Goal: Task Accomplishment & Management: Use online tool/utility

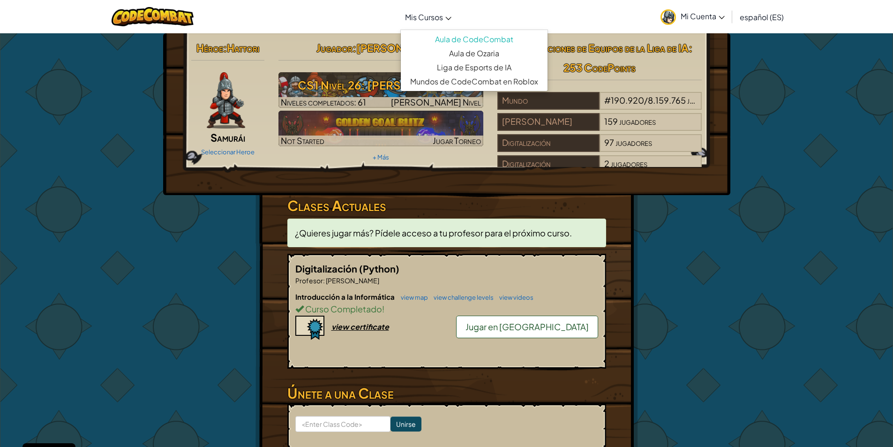
click at [435, 23] on link "Mis Cursos" at bounding box center [428, 16] width 56 height 25
click at [474, 54] on link "Aula de Ozaria" at bounding box center [474, 53] width 147 height 14
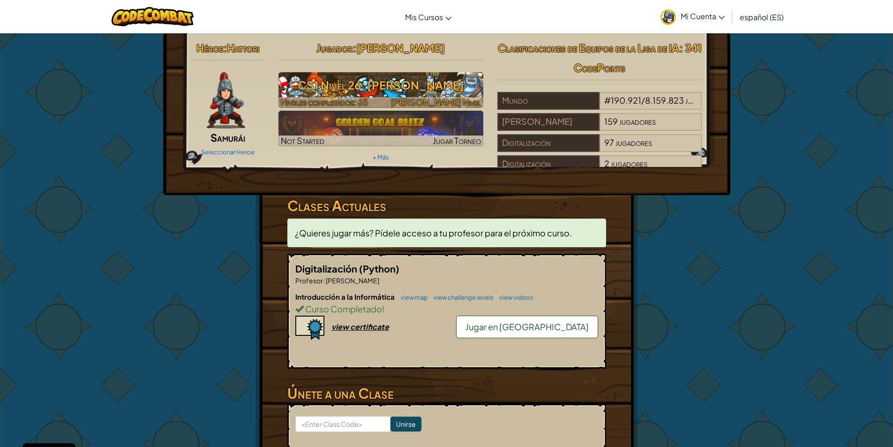
click at [397, 73] on img at bounding box center [380, 90] width 205 height 36
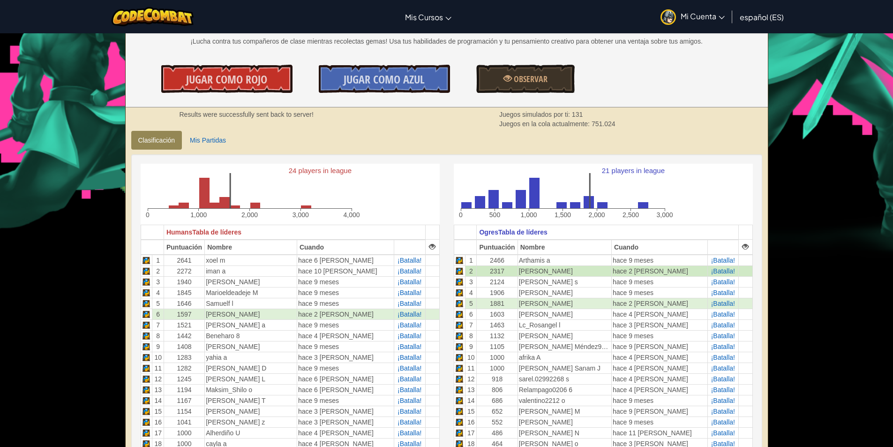
scroll to position [141, 0]
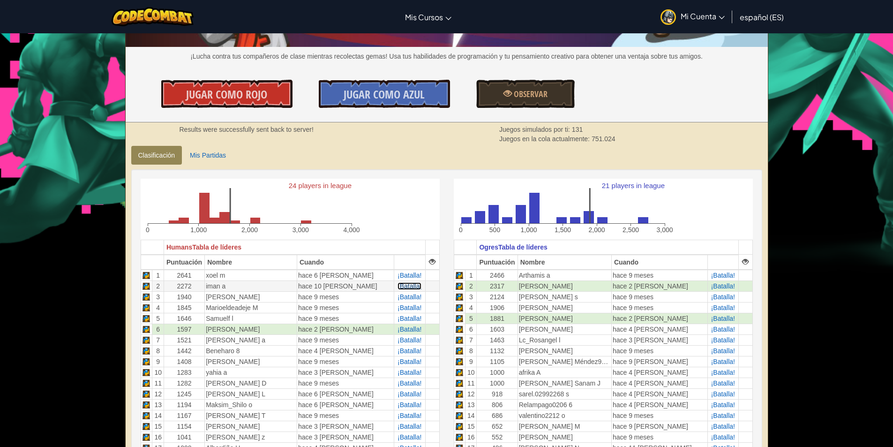
click at [409, 285] on span "¡Batalla!" at bounding box center [409, 285] width 24 height 7
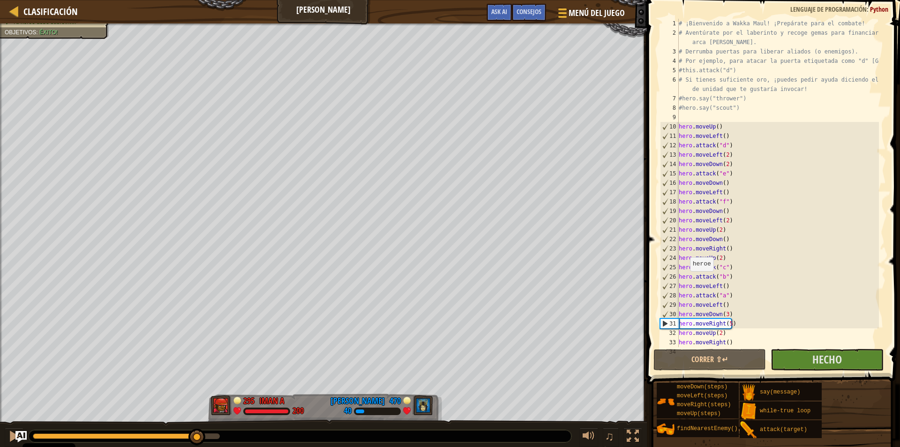
click at [197, 437] on div "0:37.4 Ahora: 0:04.0 Máx: 0:42.5" at bounding box center [126, 436] width 187 height 6
click at [808, 358] on button "Hecho" at bounding box center [826, 360] width 112 height 22
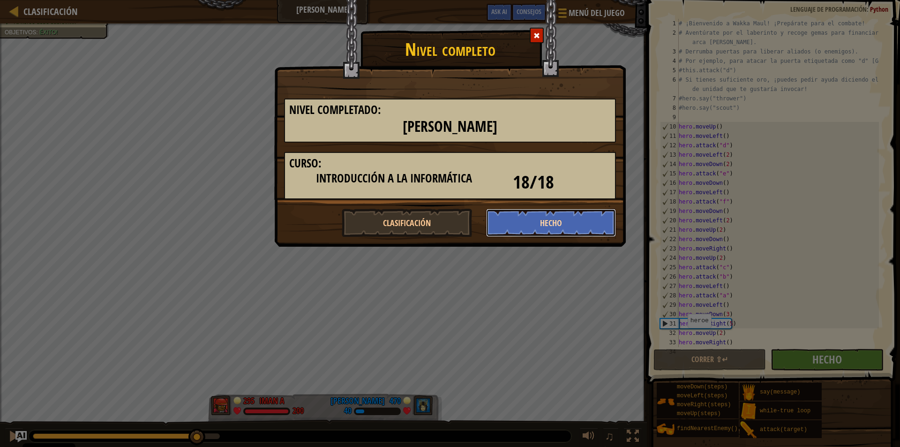
click at [555, 227] on button "Hecho" at bounding box center [551, 223] width 130 height 28
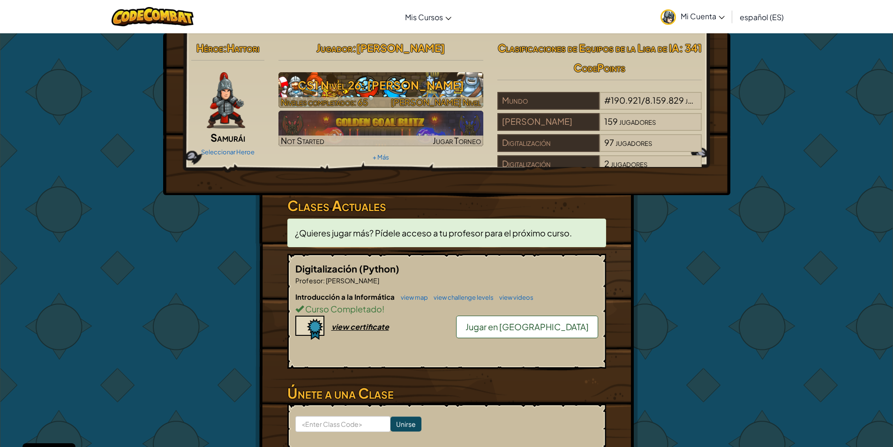
click at [427, 97] on span "[PERSON_NAME] Nivel" at bounding box center [436, 102] width 90 height 11
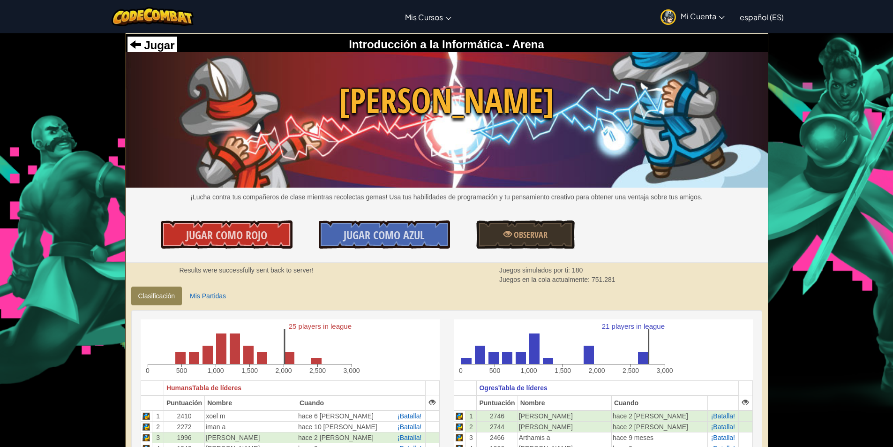
drag, startPoint x: 838, startPoint y: 187, endPoint x: 762, endPoint y: 232, distance: 88.2
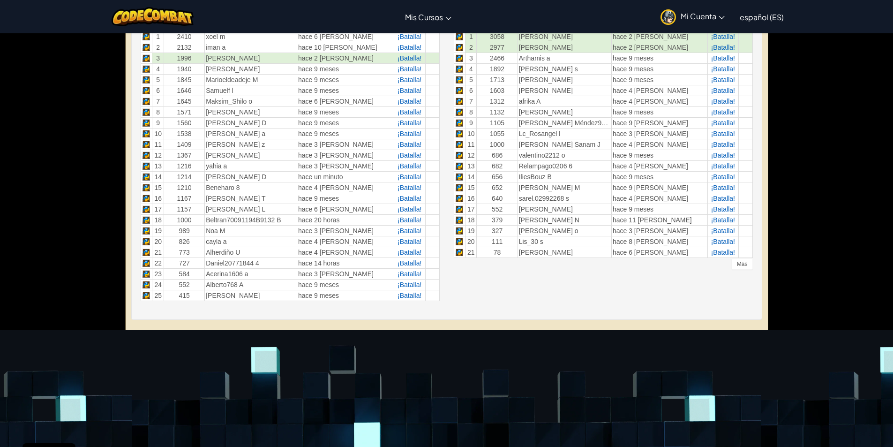
scroll to position [375, 0]
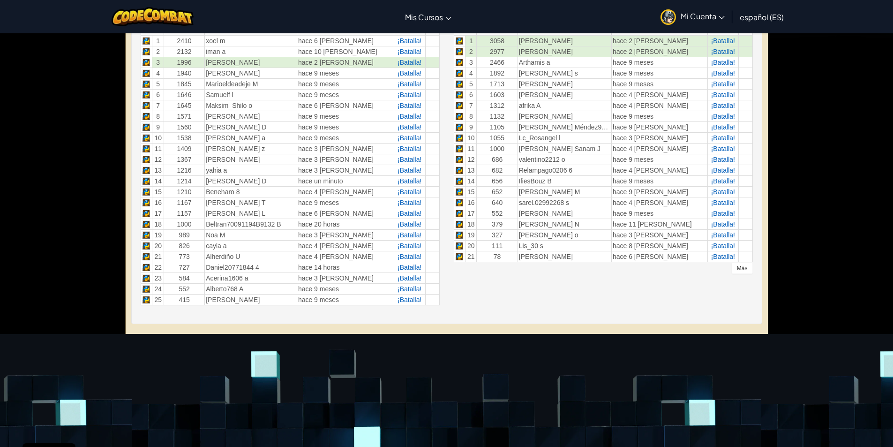
click at [746, 270] on div "Más" at bounding box center [741, 267] width 21 height 11
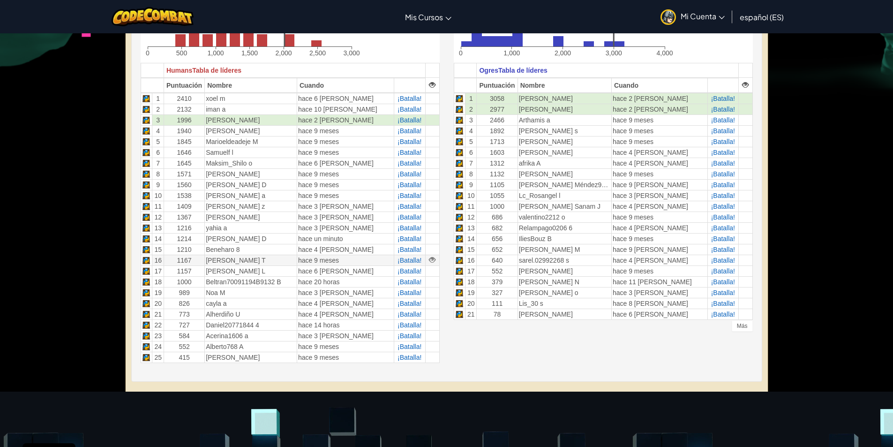
scroll to position [328, 0]
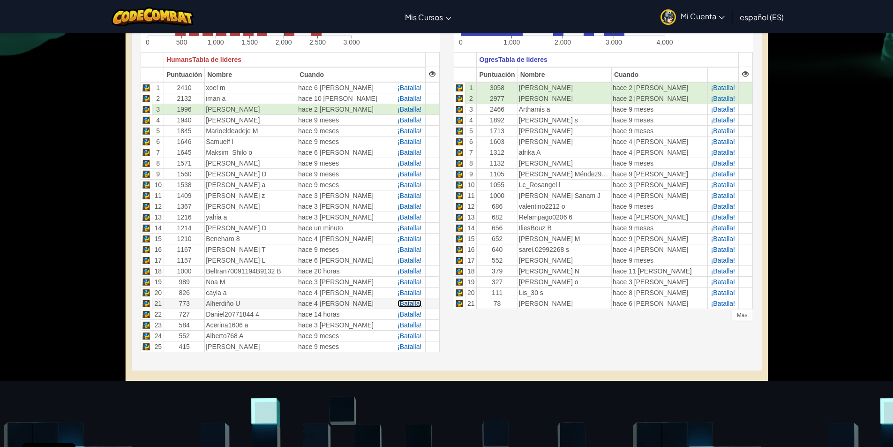
click at [410, 303] on span "¡Batalla!" at bounding box center [409, 302] width 24 height 7
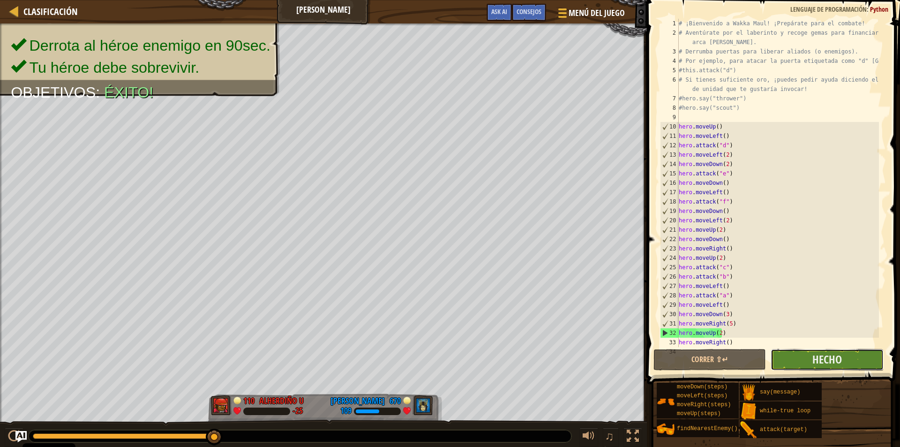
click at [814, 368] on button "Hecho" at bounding box center [826, 360] width 112 height 22
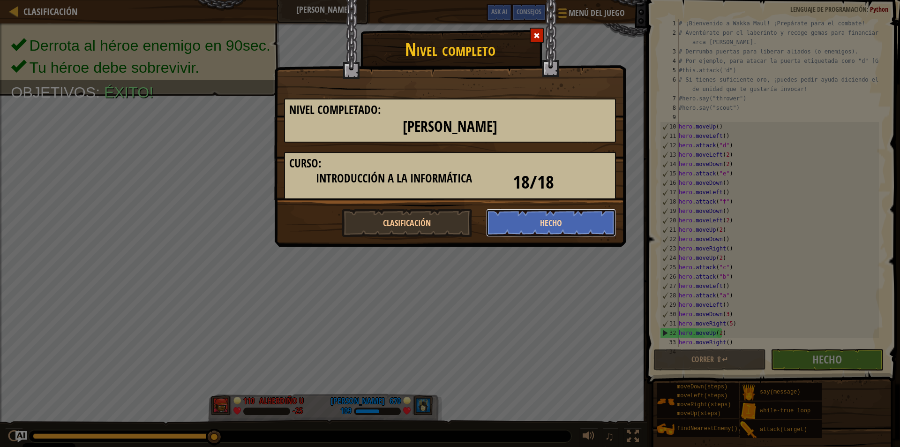
click at [513, 224] on button "Hecho" at bounding box center [551, 223] width 130 height 28
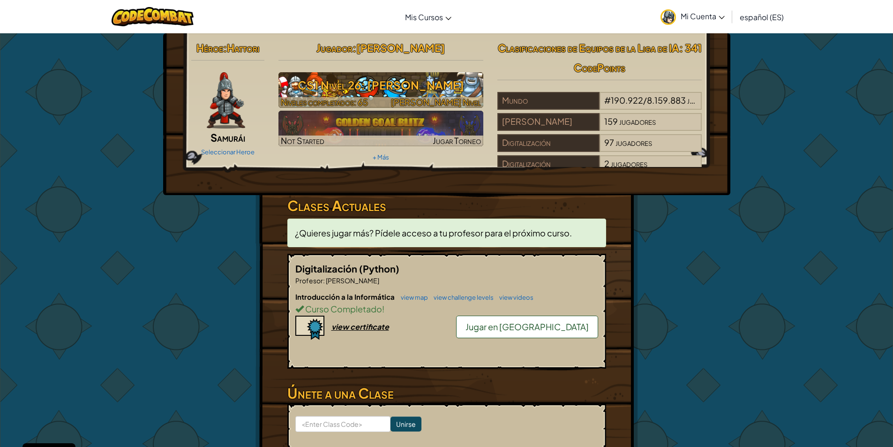
click at [438, 86] on h3 "CS1 Nivel 26: [PERSON_NAME]" at bounding box center [380, 85] width 205 height 21
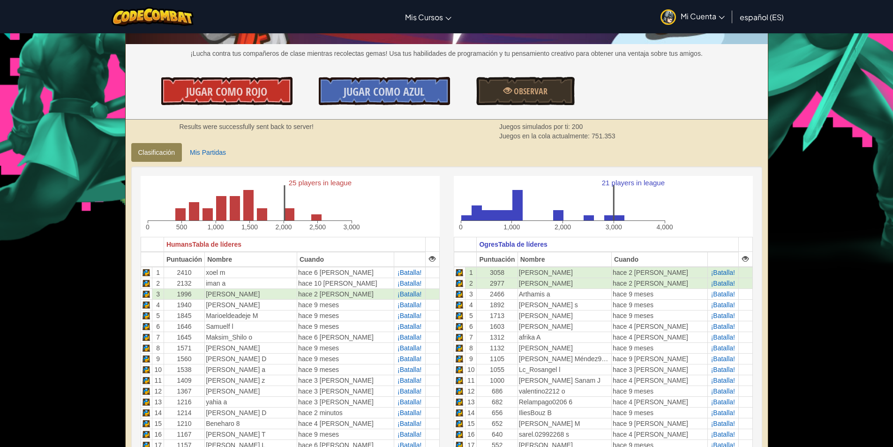
scroll to position [187, 0]
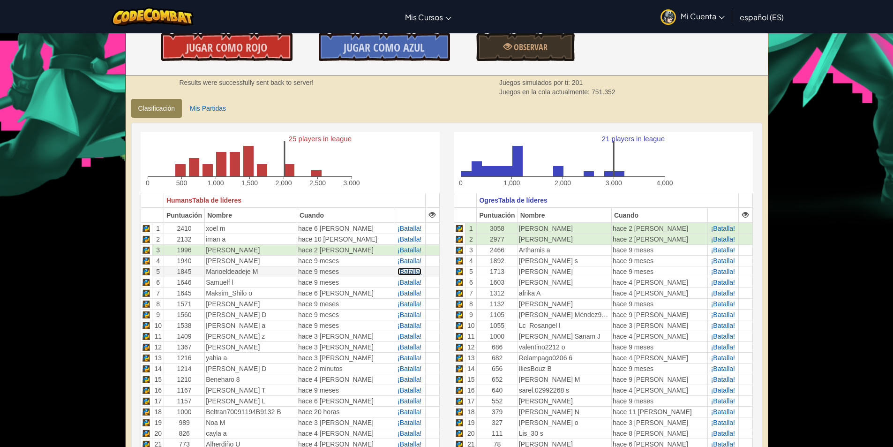
click at [406, 272] on span "¡Batalla!" at bounding box center [409, 271] width 24 height 7
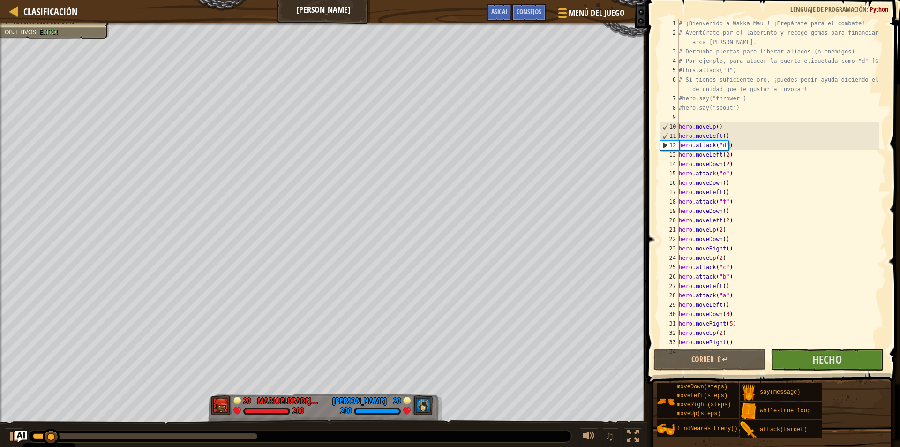
click at [209, 434] on div "0:40.1 Ahora: 0:04.2 Máx: 0:51.0" at bounding box center [145, 436] width 224 height 6
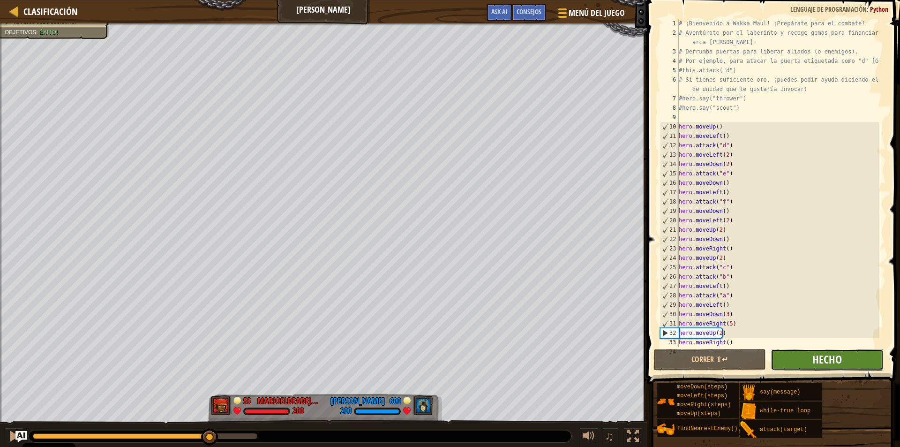
click at [835, 364] on span "Hecho" at bounding box center [827, 358] width 30 height 15
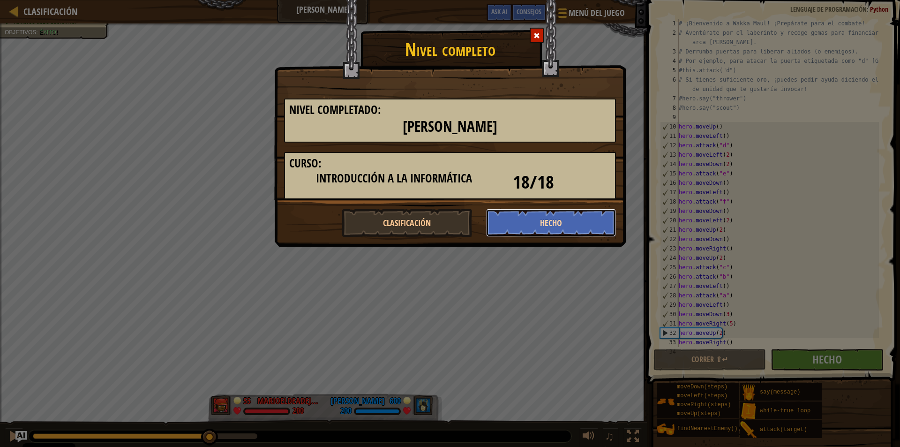
click at [550, 232] on button "Hecho" at bounding box center [551, 223] width 130 height 28
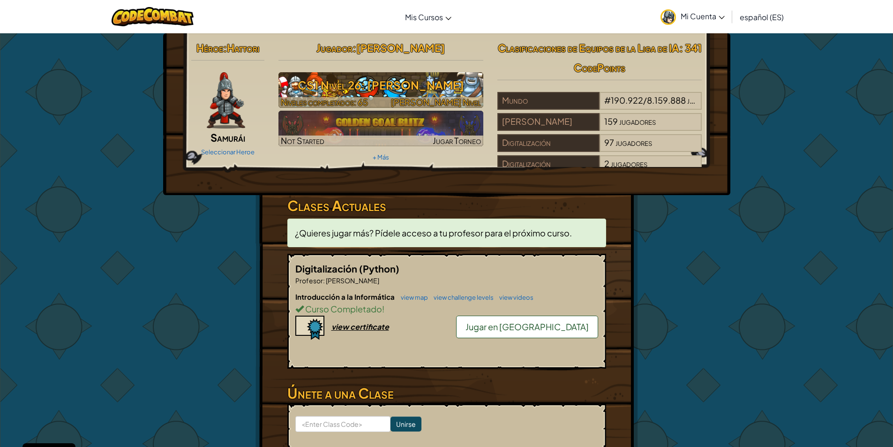
click at [408, 87] on h3 "CS1 Nivel 26: [PERSON_NAME]" at bounding box center [380, 85] width 205 height 21
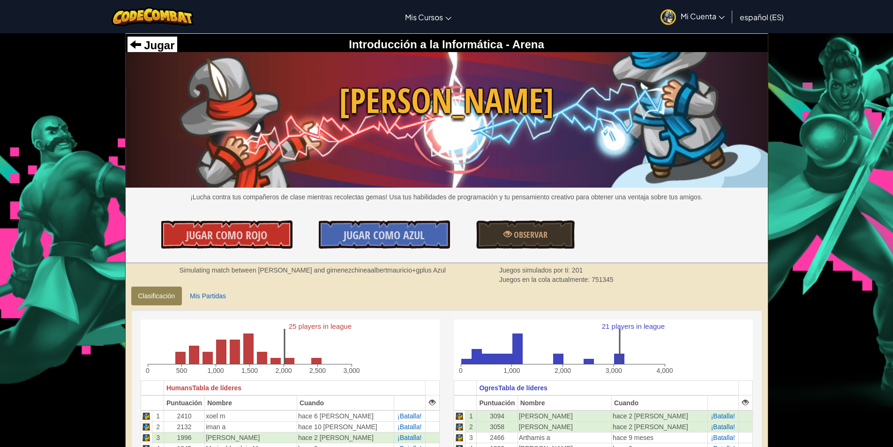
scroll to position [281, 0]
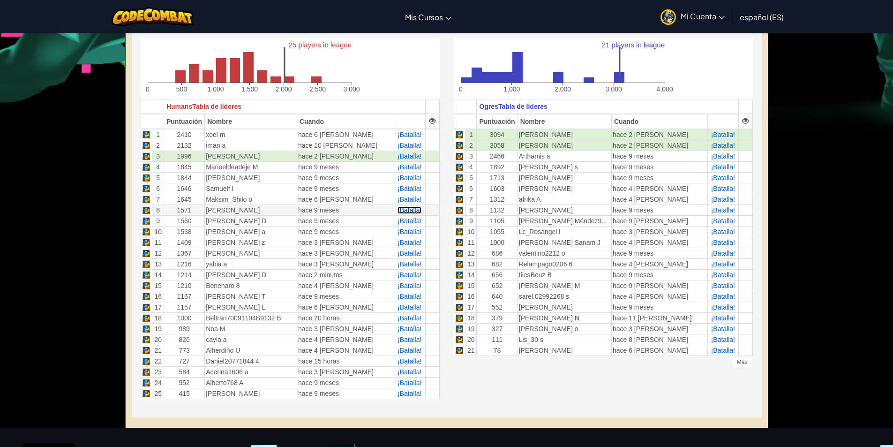
click at [397, 209] on span "¡Batalla!" at bounding box center [409, 209] width 24 height 7
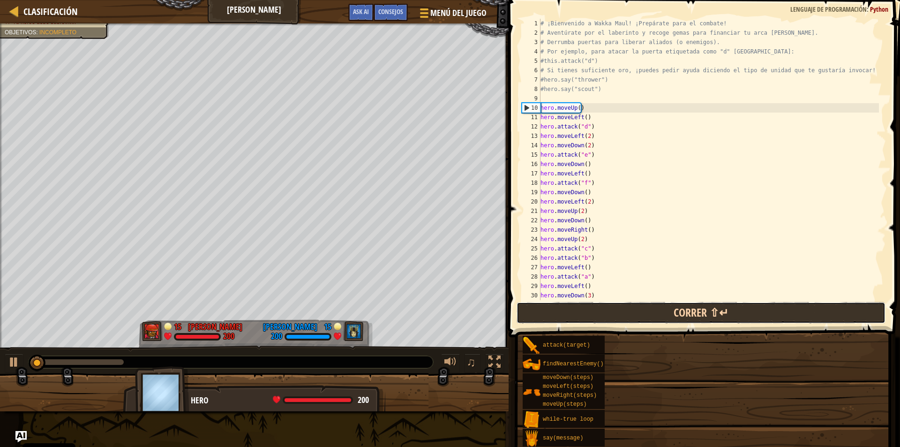
click at [678, 309] on button "Correr ⇧↵" at bounding box center [700, 313] width 369 height 22
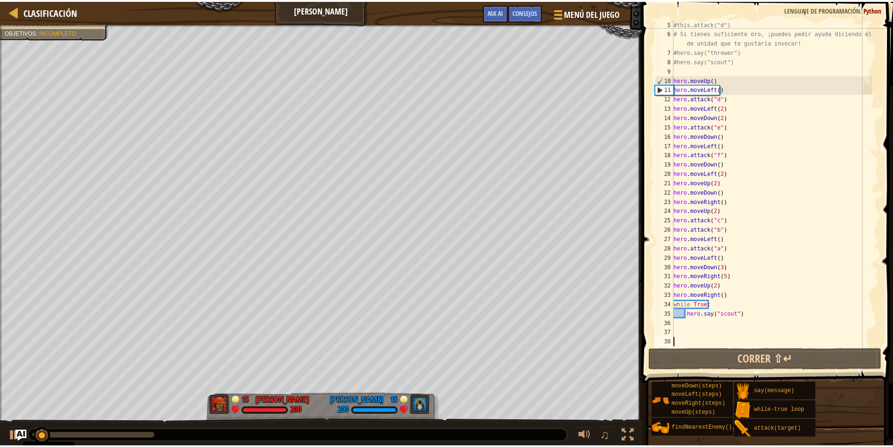
scroll to position [47, 0]
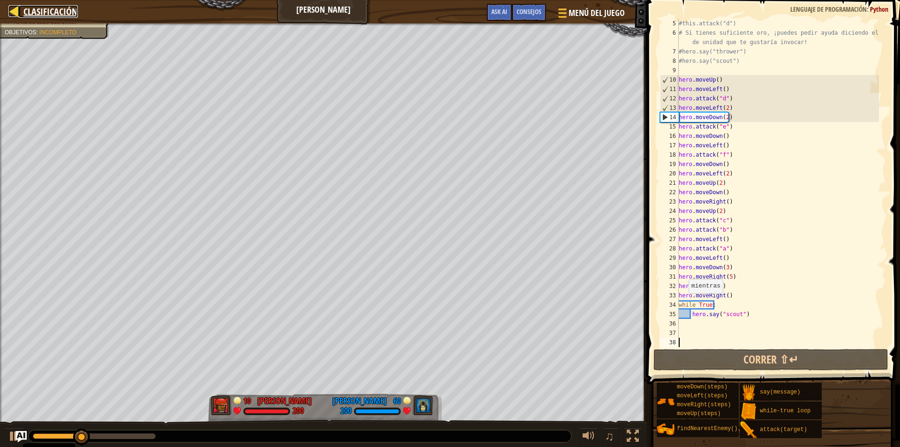
click at [24, 7] on span "Clasificación" at bounding box center [50, 11] width 54 height 13
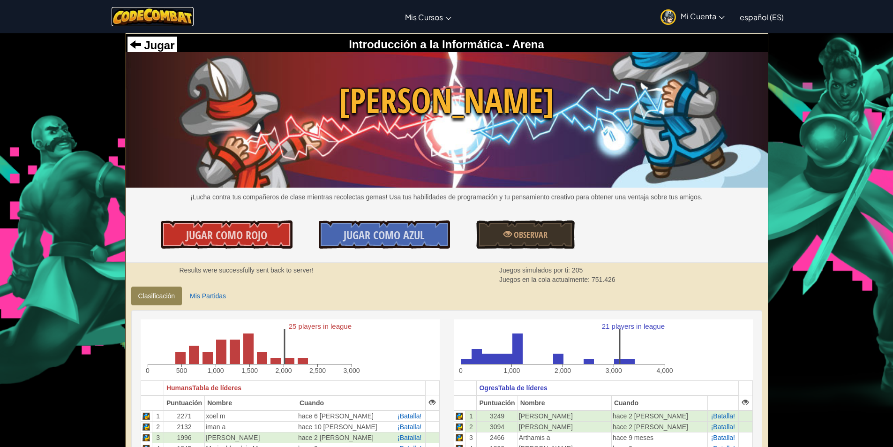
click at [171, 23] on img at bounding box center [153, 16] width 82 height 19
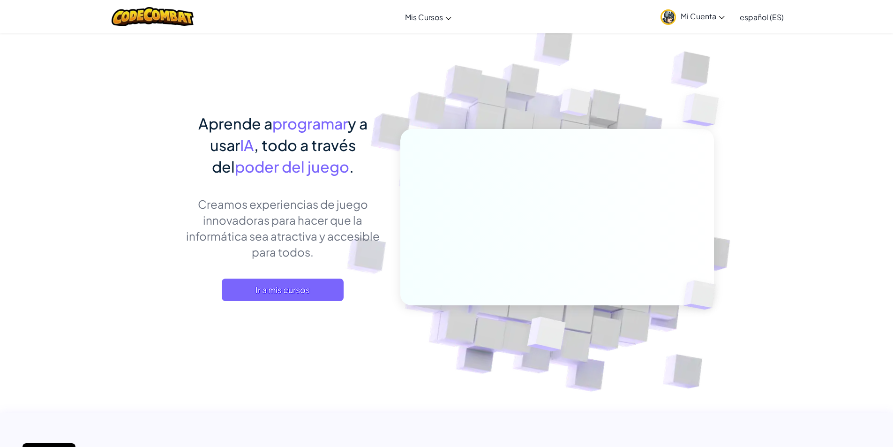
click at [132, 3] on div at bounding box center [152, 16] width 96 height 33
click at [696, 20] on span "Mi Cuenta" at bounding box center [702, 16] width 44 height 10
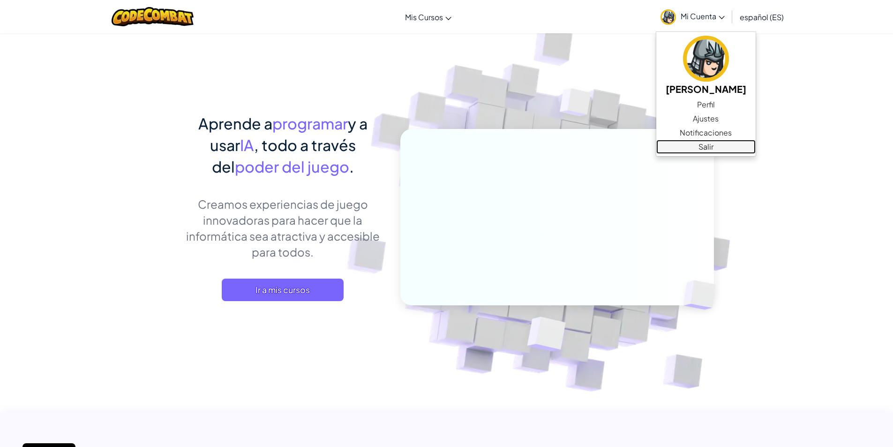
click at [716, 153] on link "Salir" at bounding box center [705, 147] width 99 height 14
